Goal: Information Seeking & Learning: Understand process/instructions

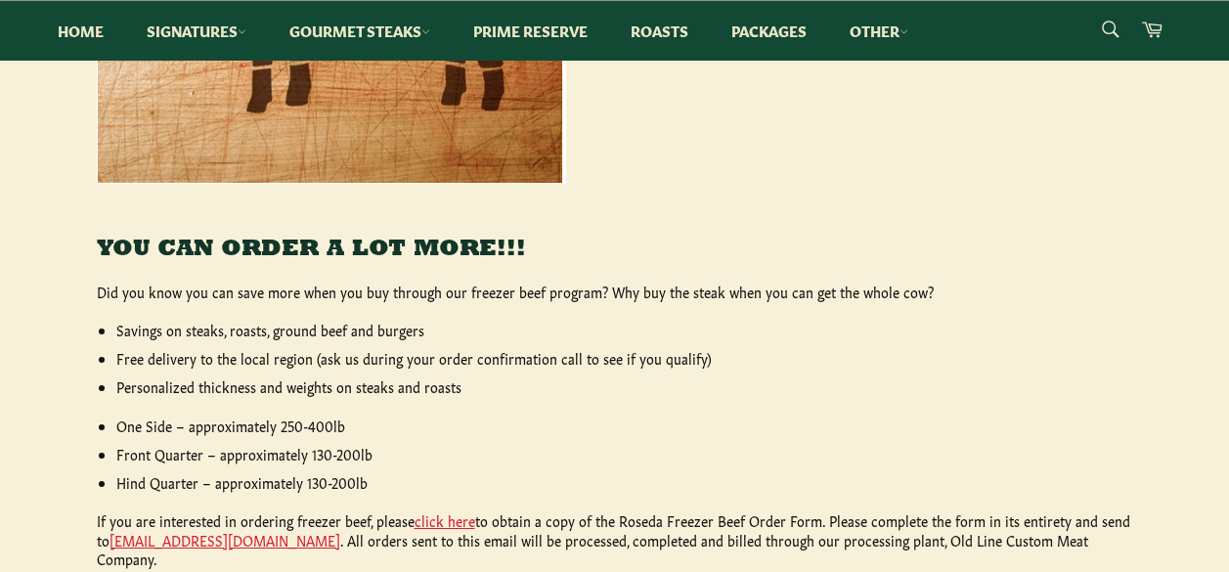
scroll to position [872, 0]
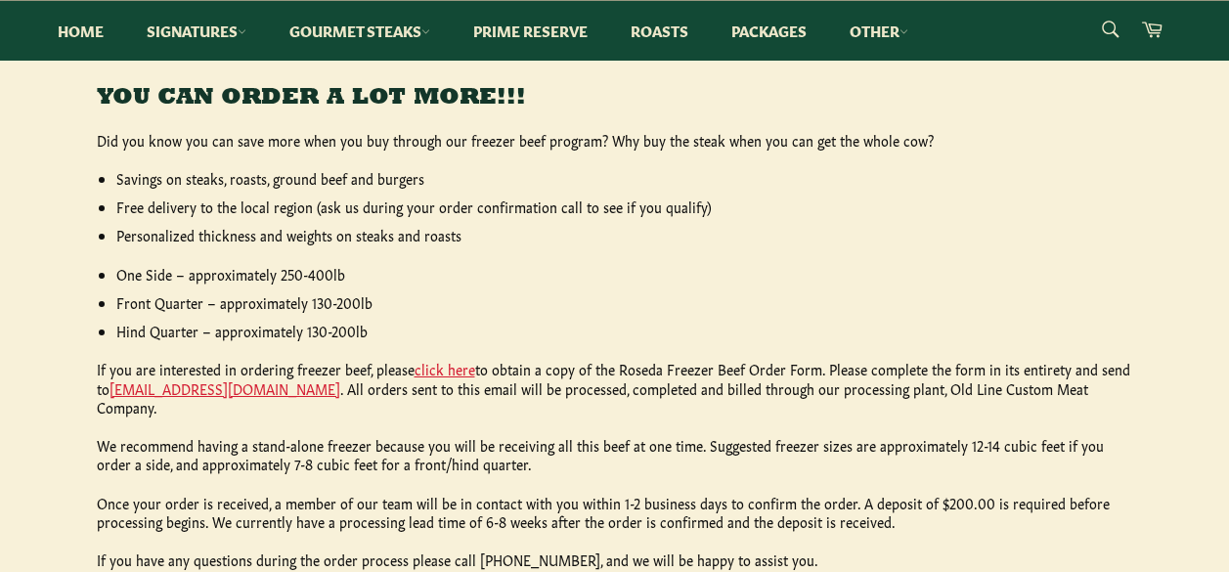
drag, startPoint x: 1236, startPoint y: 328, endPoint x: 1246, endPoint y: 430, distance: 102.1
click at [1228, 430] on html "Skip to content Search Home Signatures Dry-Aged Burgers All Beef Hot Dogs Dry-A…" at bounding box center [614, 125] width 1229 height 1994
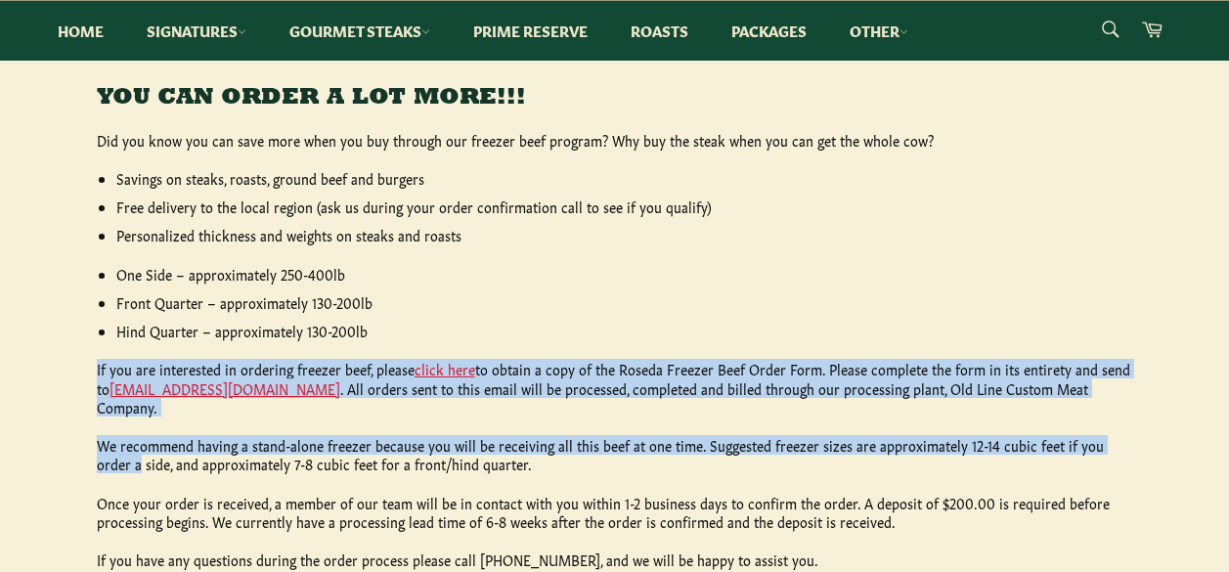
drag, startPoint x: 1246, startPoint y: 430, endPoint x: 1070, endPoint y: 292, distance: 223.5
click at [1070, 291] on ul "One Side – approximately 250-400lb Front Quarter – approximately 130-200lb [GEO…" at bounding box center [624, 303] width 1017 height 76
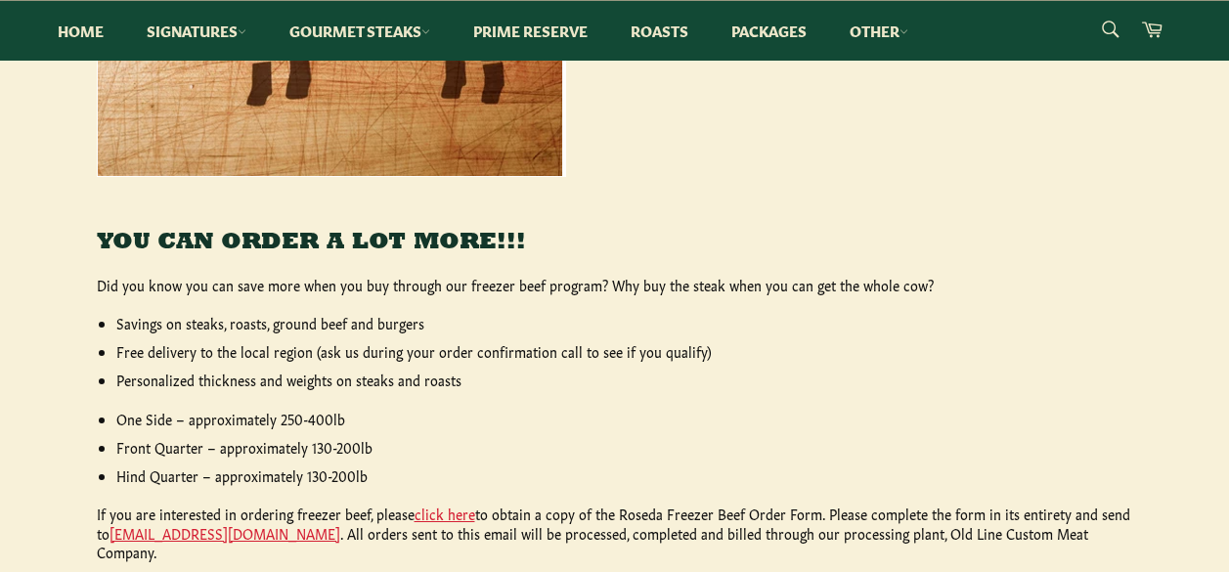
scroll to position [862, 0]
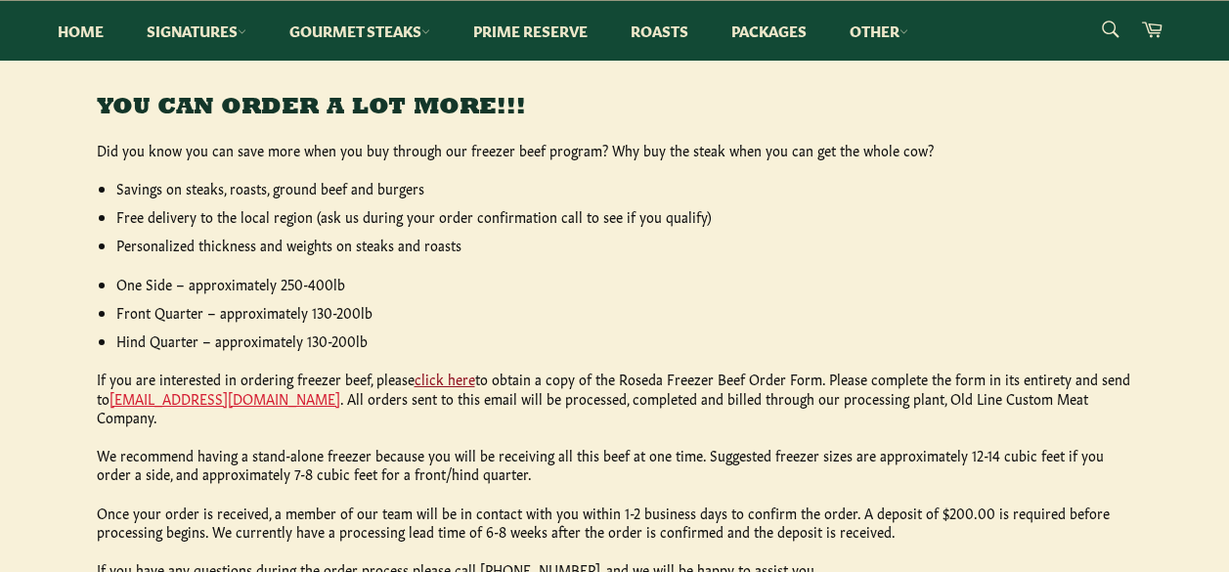
click at [436, 377] on link "click here" at bounding box center [444, 379] width 61 height 20
click at [184, 394] on link "[EMAIL_ADDRESS][DOMAIN_NAME]" at bounding box center [224, 398] width 231 height 20
click at [999, 182] on li "Savings on steaks, roasts, ground beef and burgers" at bounding box center [624, 188] width 1017 height 19
